Goal: Register for event/course

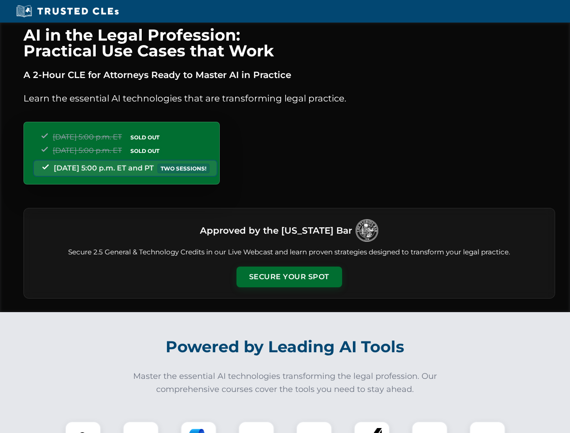
click at [289, 277] on button "Secure Your Spot" at bounding box center [290, 277] width 106 height 21
click at [83, 427] on img at bounding box center [83, 440] width 26 height 26
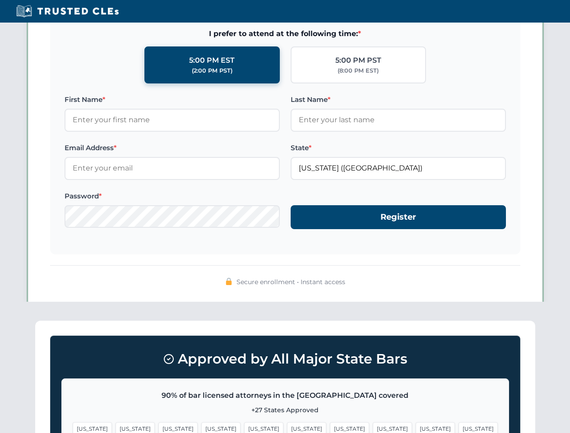
click at [330, 427] on span "[US_STATE]" at bounding box center [349, 428] width 39 height 13
click at [416, 427] on span "[US_STATE]" at bounding box center [435, 428] width 39 height 13
